Goal: Information Seeking & Learning: Compare options

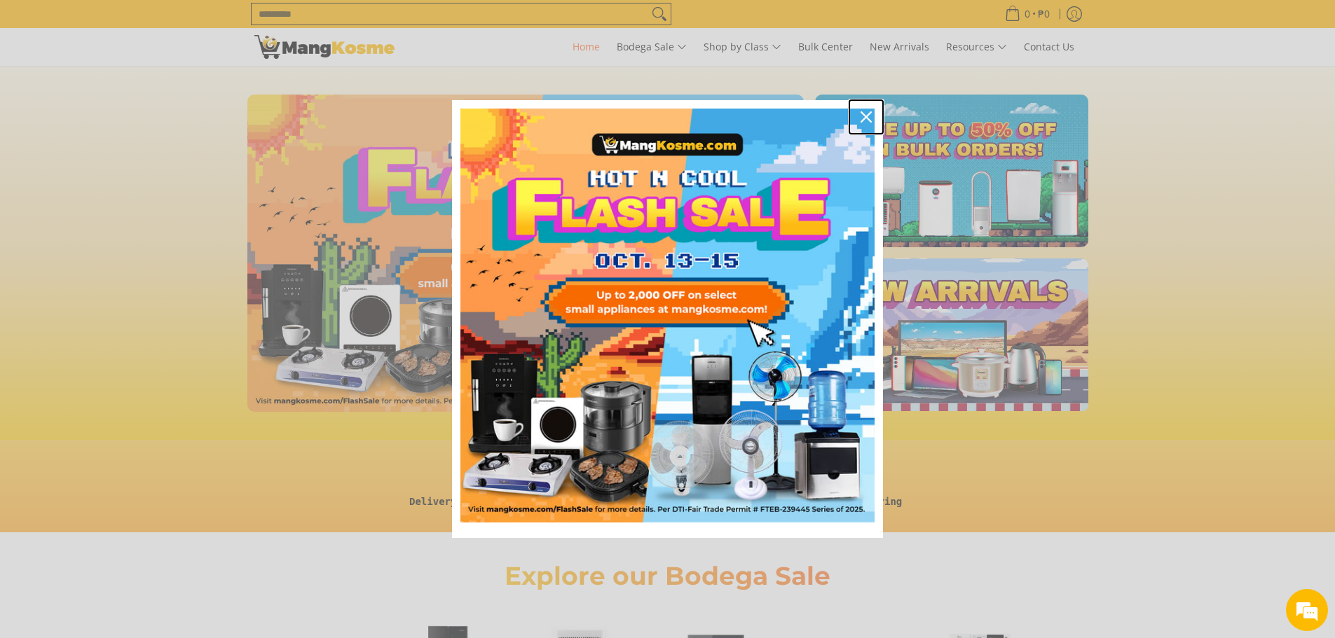
click at [864, 120] on icon "close icon" at bounding box center [865, 116] width 11 height 11
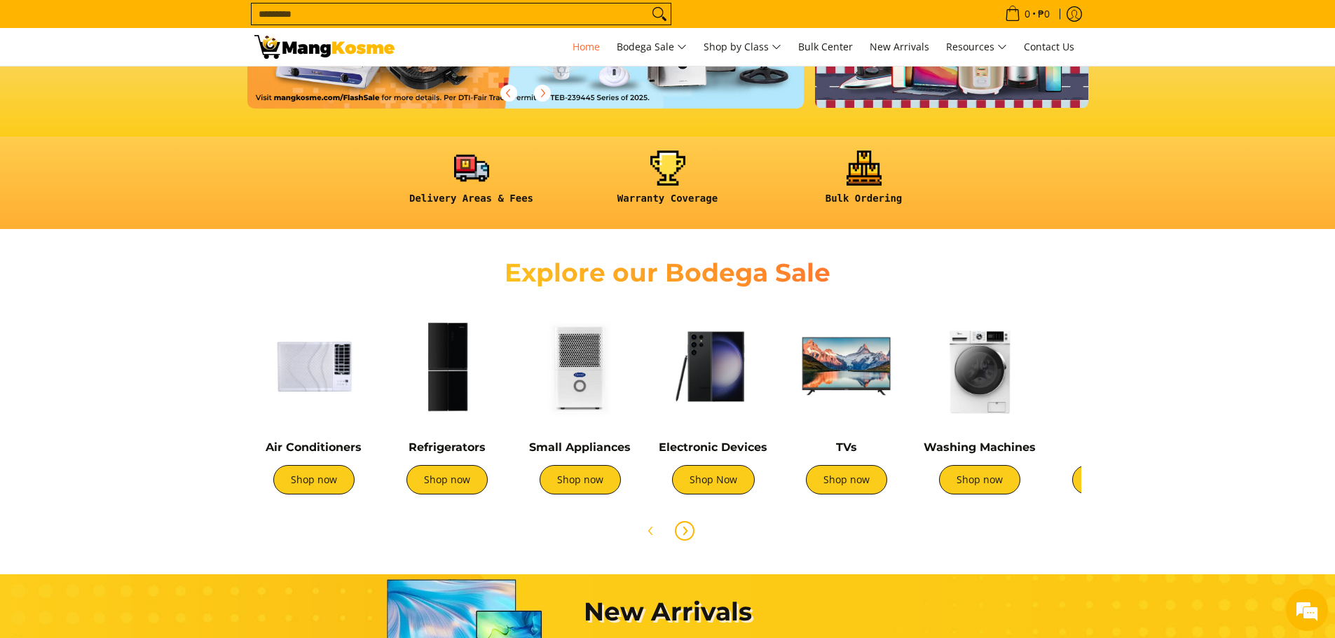
scroll to position [350, 0]
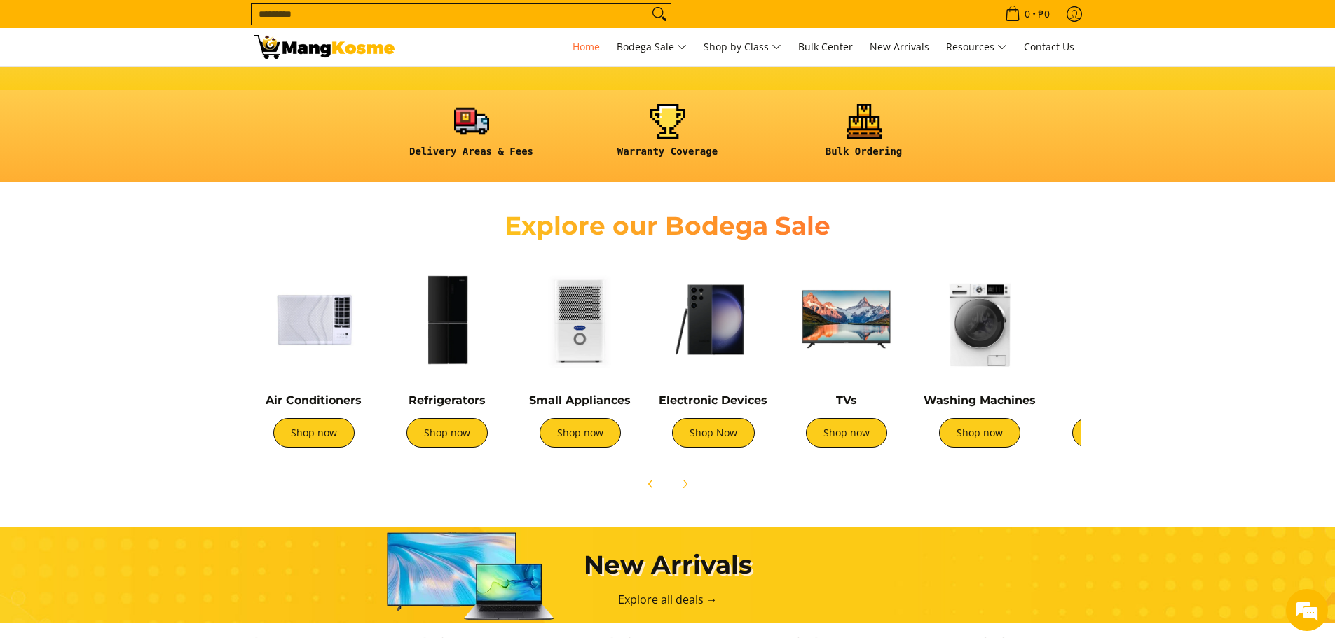
click at [451, 346] on img at bounding box center [446, 319] width 119 height 119
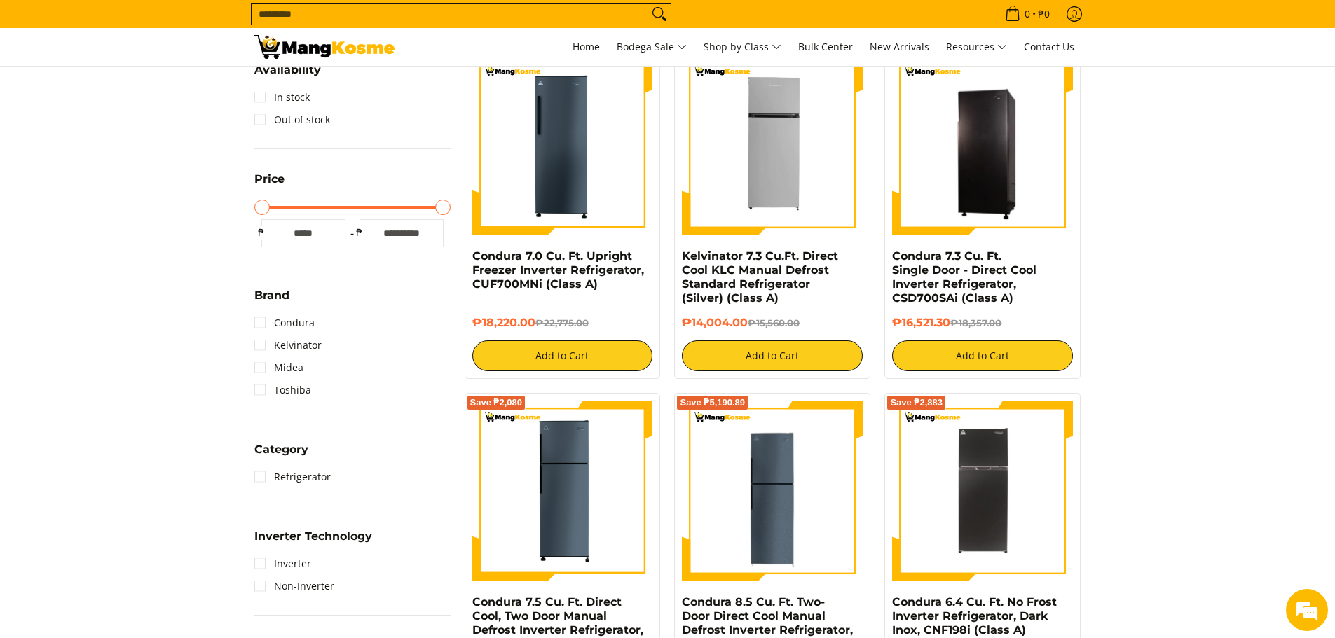
scroll to position [280, 0]
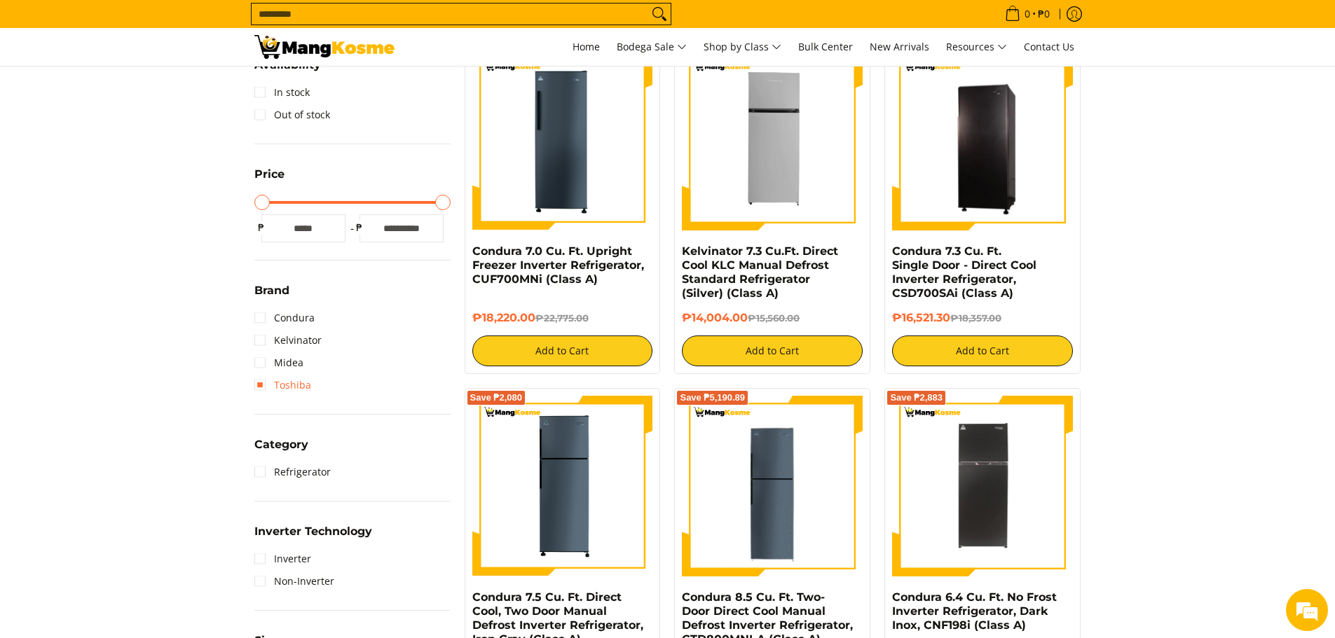
click at [266, 383] on link "Toshiba" at bounding box center [282, 385] width 57 height 22
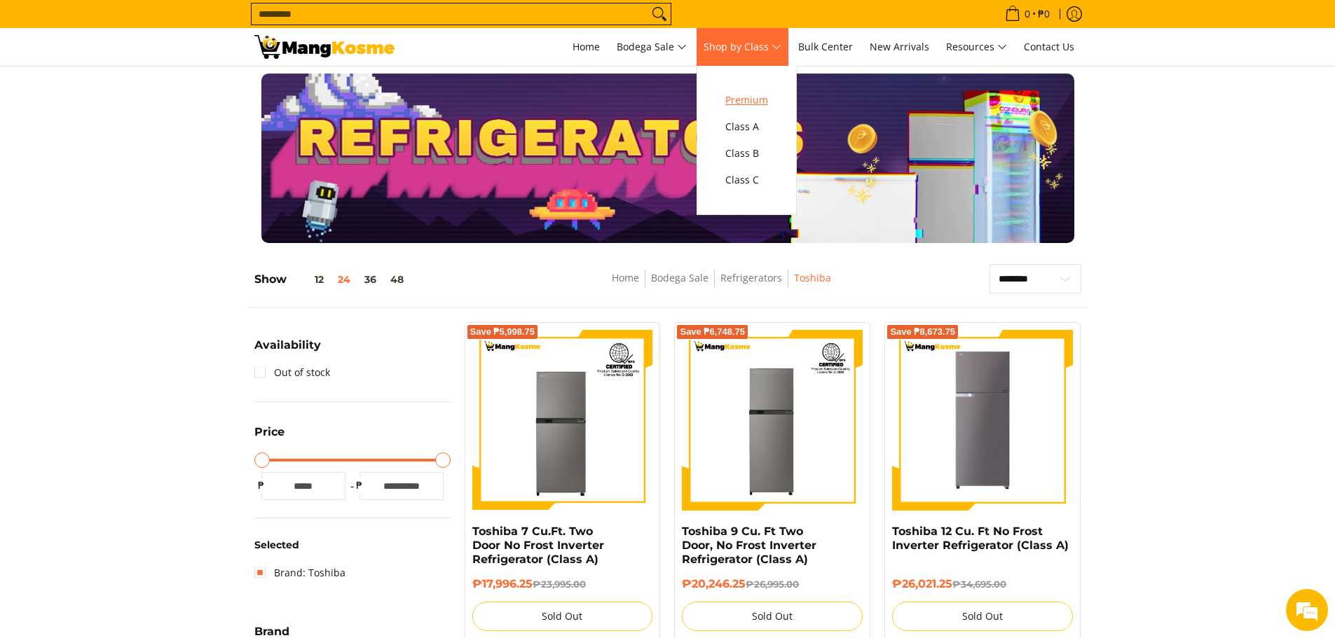
click at [757, 99] on span "Premium" at bounding box center [746, 101] width 43 height 18
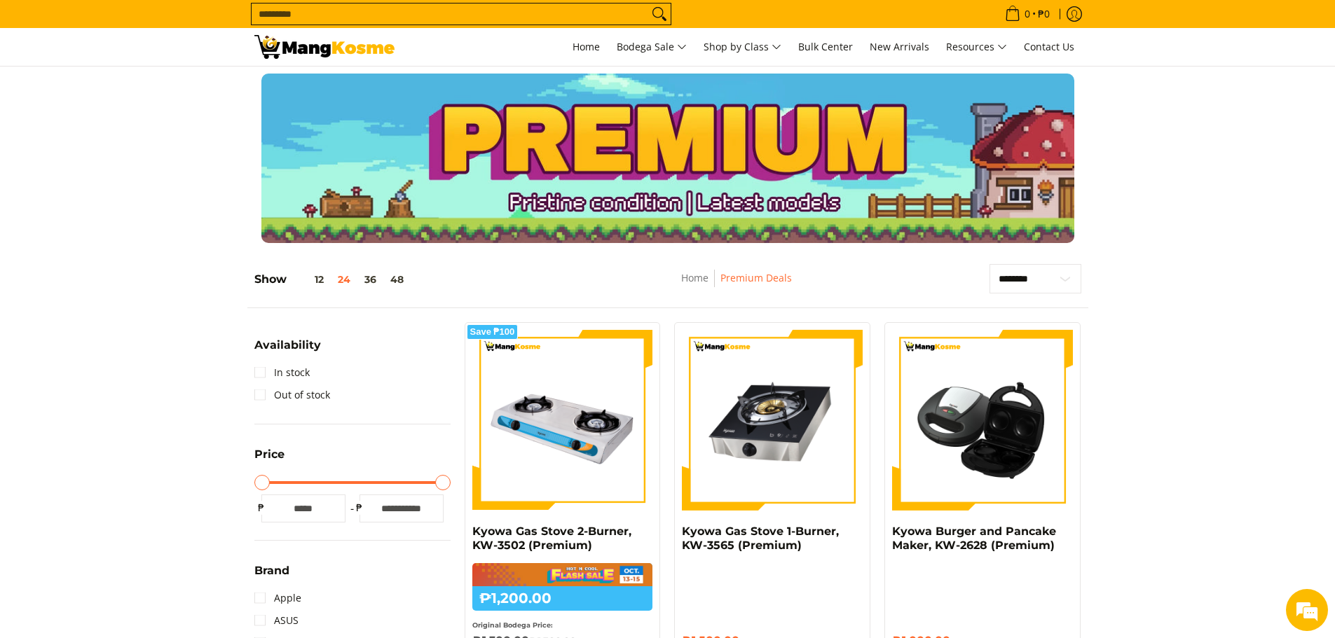
click at [322, 54] on img at bounding box center [324, 47] width 140 height 24
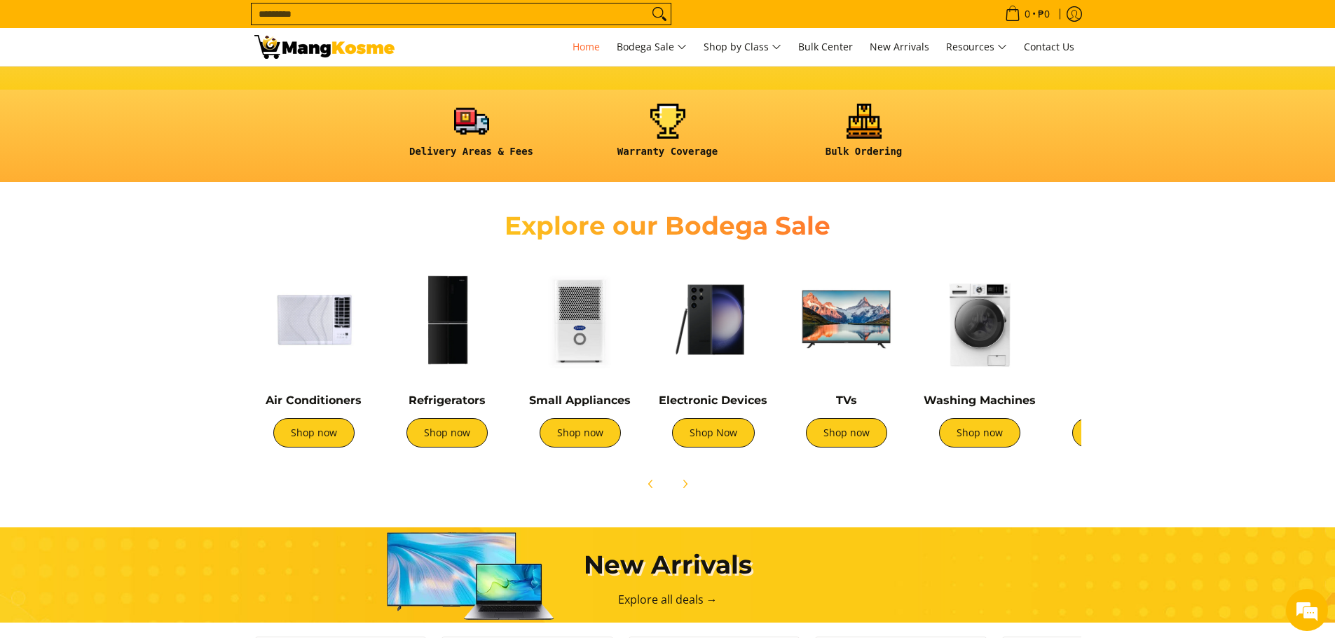
scroll to position [0, 557]
click at [444, 453] on div "Refrigerators Shop now" at bounding box center [446, 428] width 119 height 68
click at [450, 432] on link "Shop now" at bounding box center [446, 432] width 81 height 29
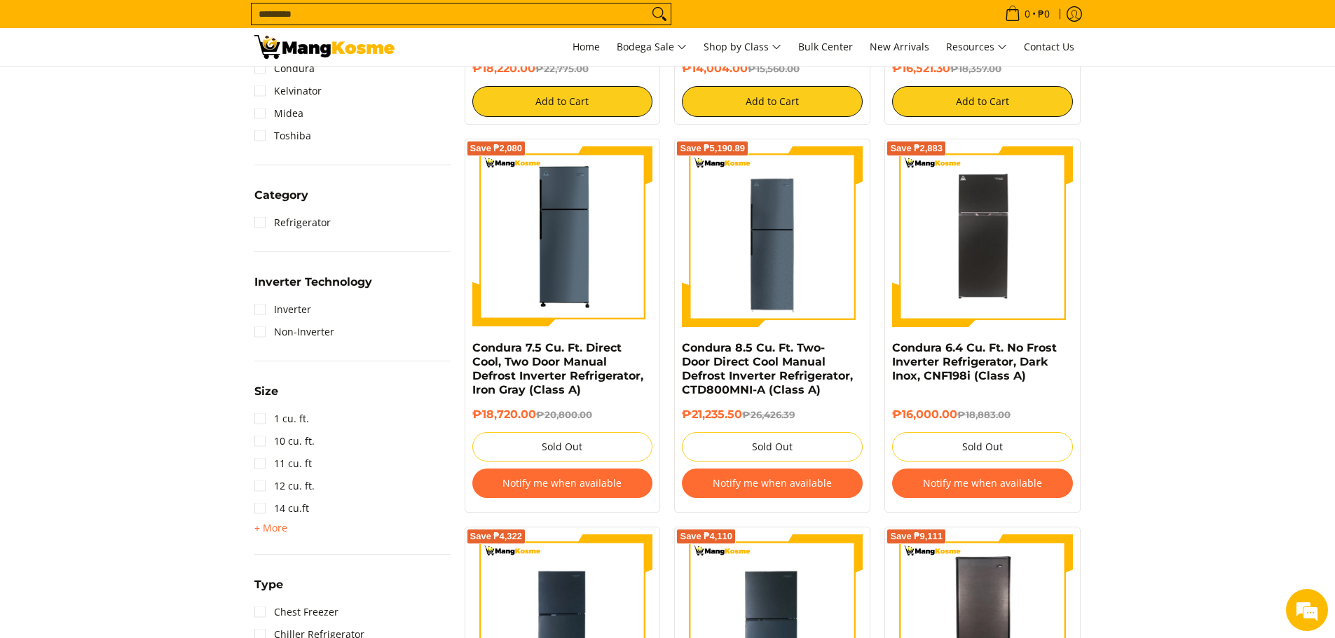
scroll to position [280, 0]
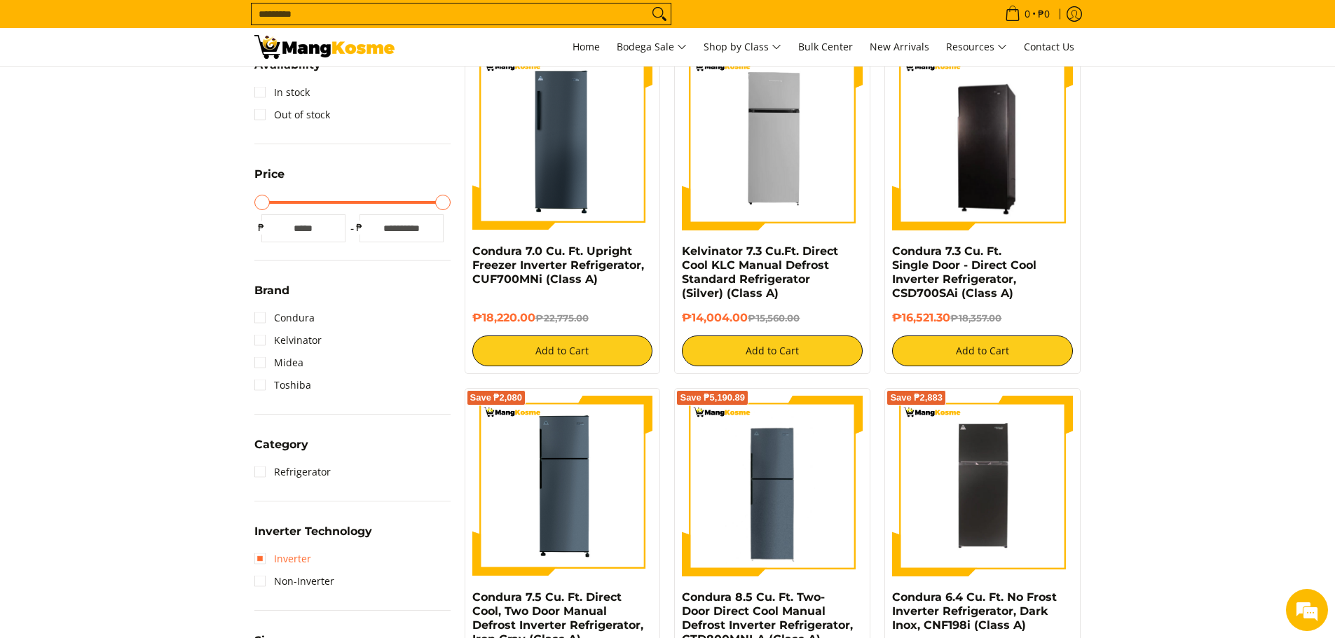
click at [261, 557] on link "Inverter" at bounding box center [282, 559] width 57 height 22
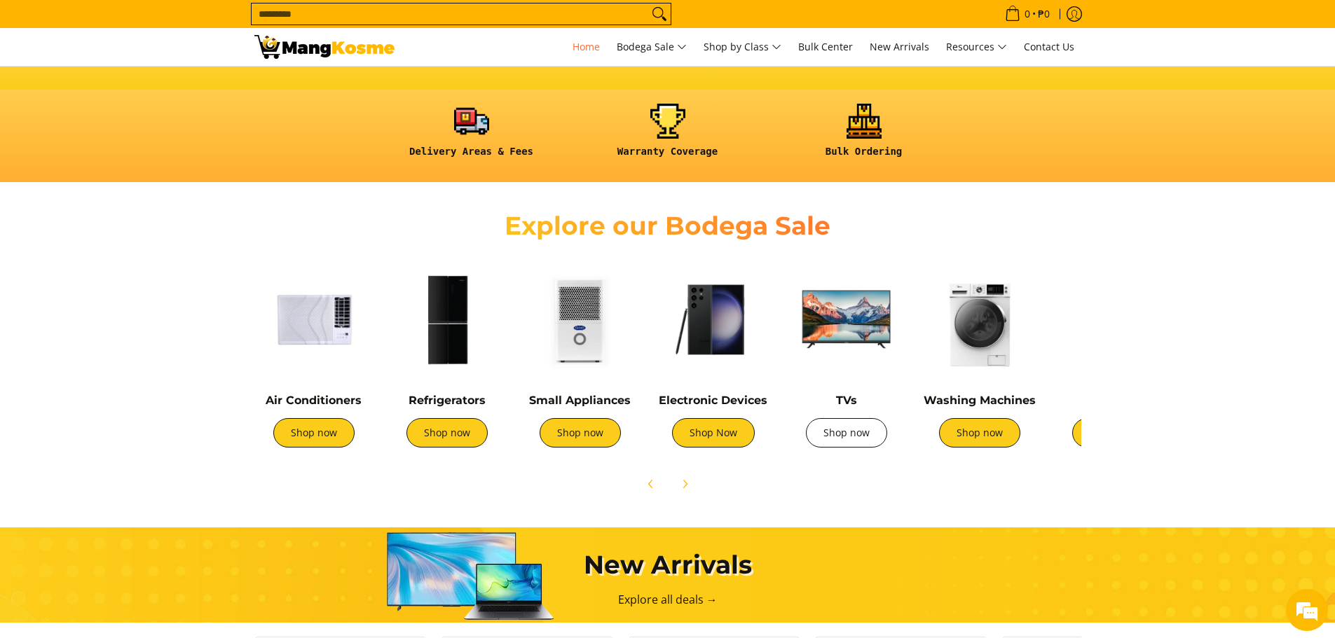
click at [864, 438] on link "Shop now" at bounding box center [846, 432] width 81 height 29
